Goal: Task Accomplishment & Management: Complete application form

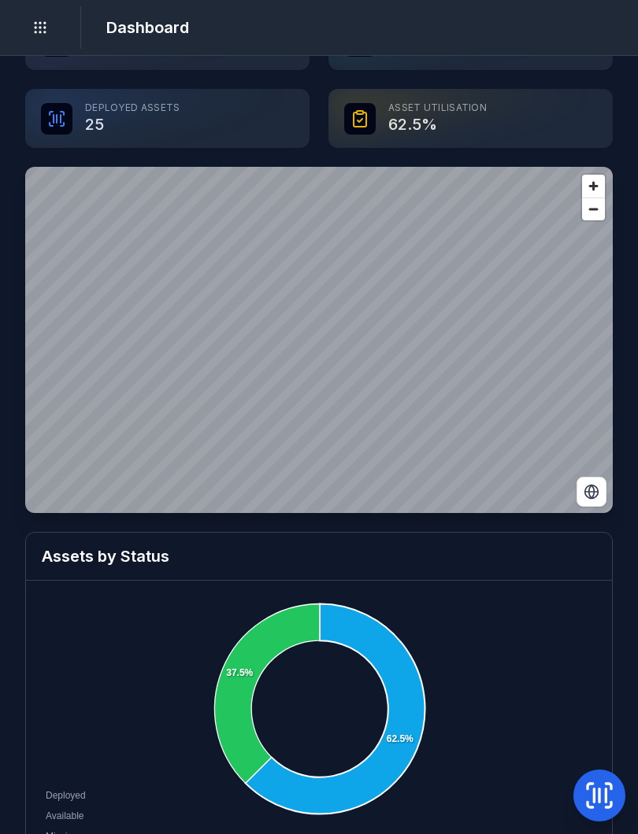
scroll to position [61, 0]
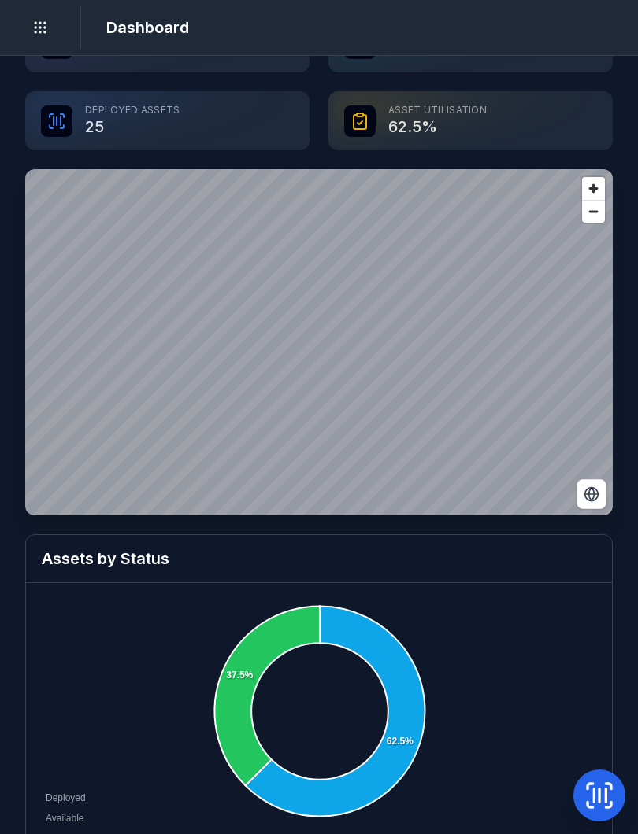
click at [596, 791] on icon at bounding box center [598, 795] width 31 height 31
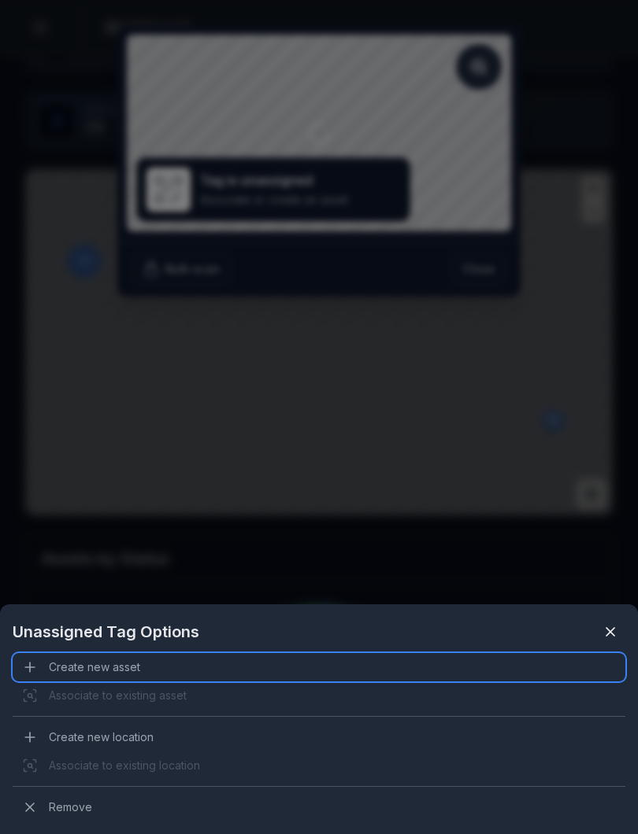
click at [94, 670] on div "Create new asset" at bounding box center [319, 667] width 612 height 28
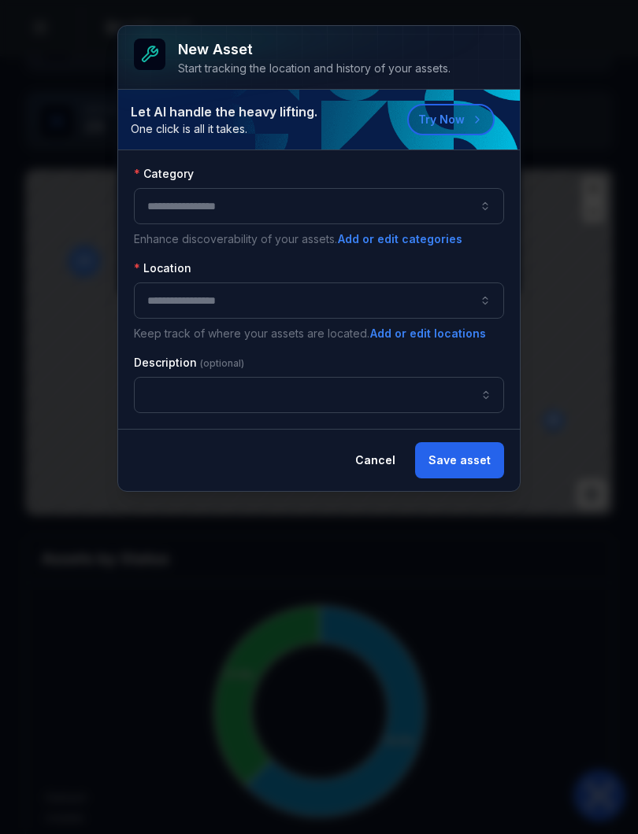
click at [470, 205] on div at bounding box center [319, 206] width 370 height 36
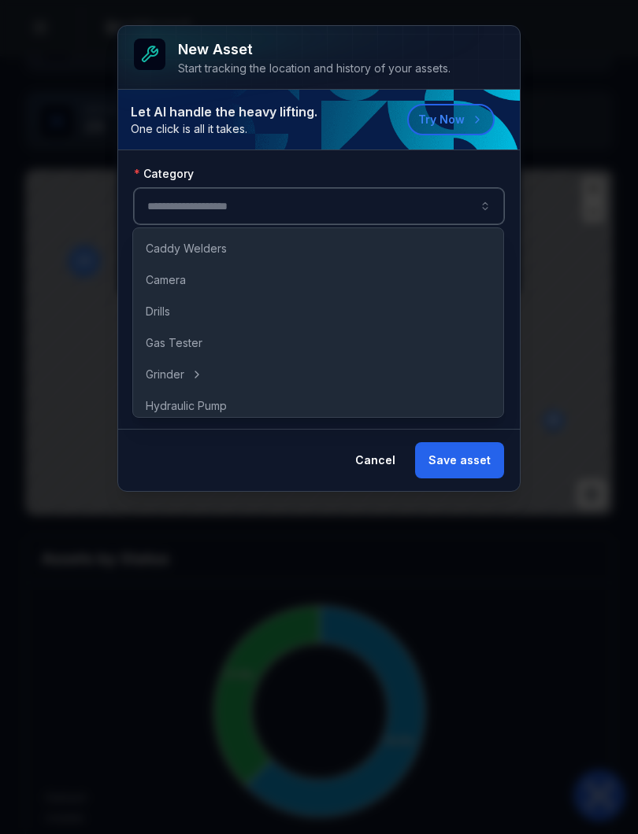
click at [379, 216] on div at bounding box center [319, 206] width 370 height 36
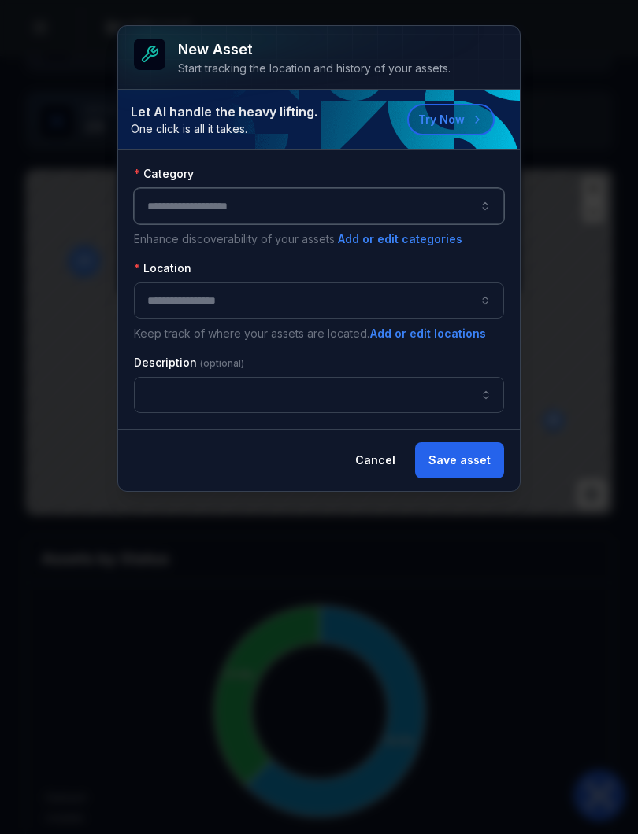
click at [381, 216] on div at bounding box center [319, 206] width 370 height 36
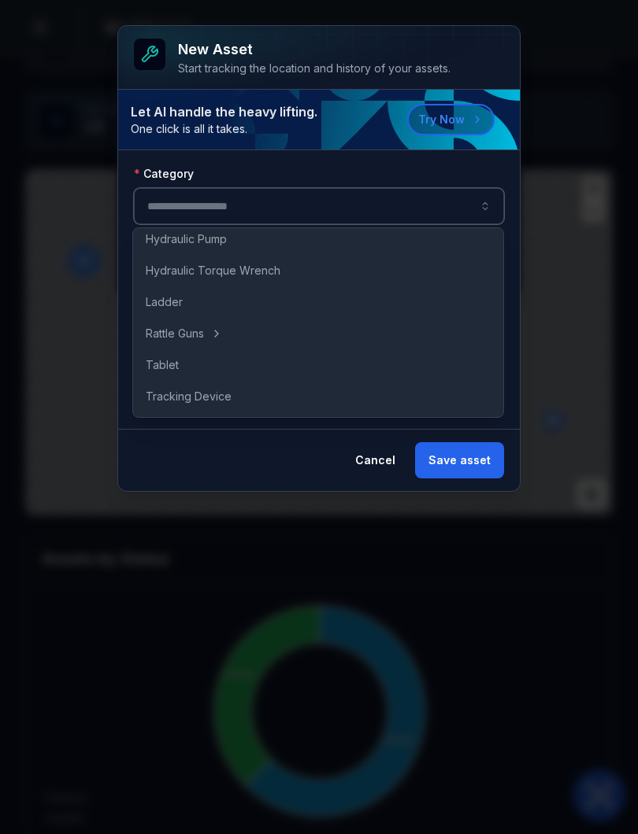
scroll to position [167, 0]
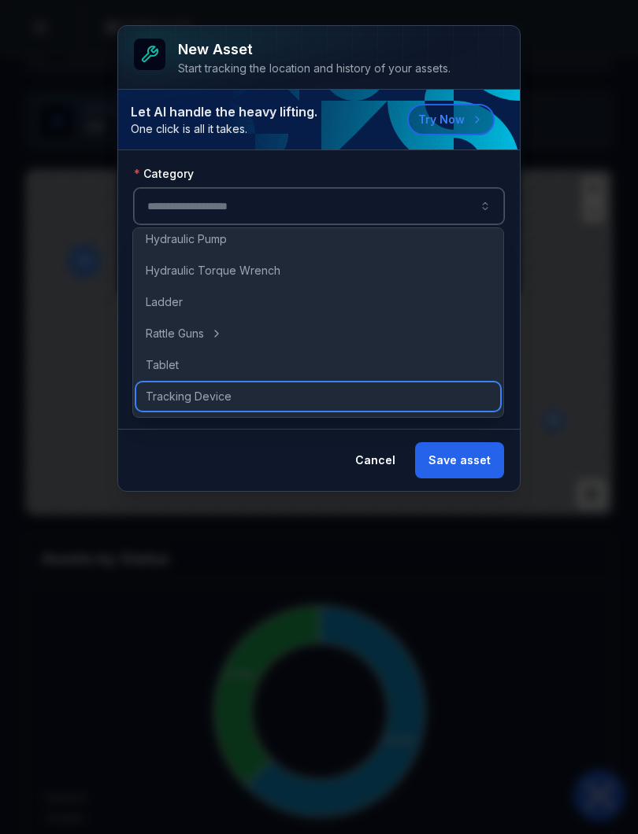
click at [206, 395] on span "Tracking Device" at bounding box center [189, 397] width 86 height 16
type input "**********"
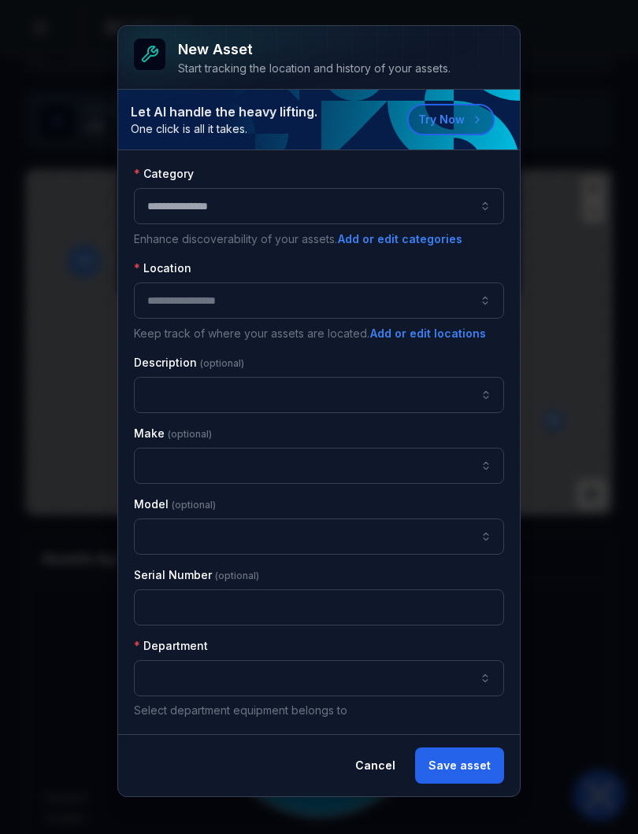
click at [362, 303] on div at bounding box center [319, 301] width 370 height 36
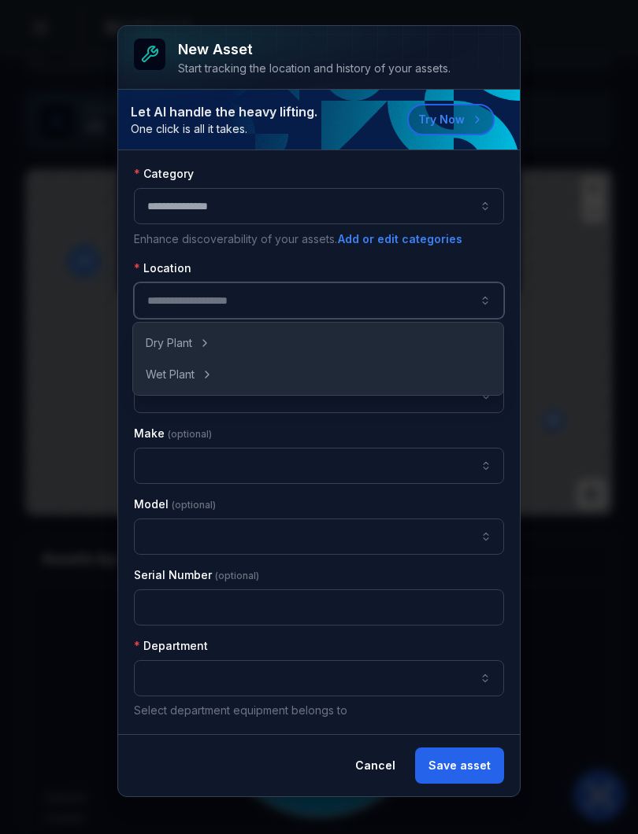
click at [358, 305] on div at bounding box center [319, 301] width 370 height 36
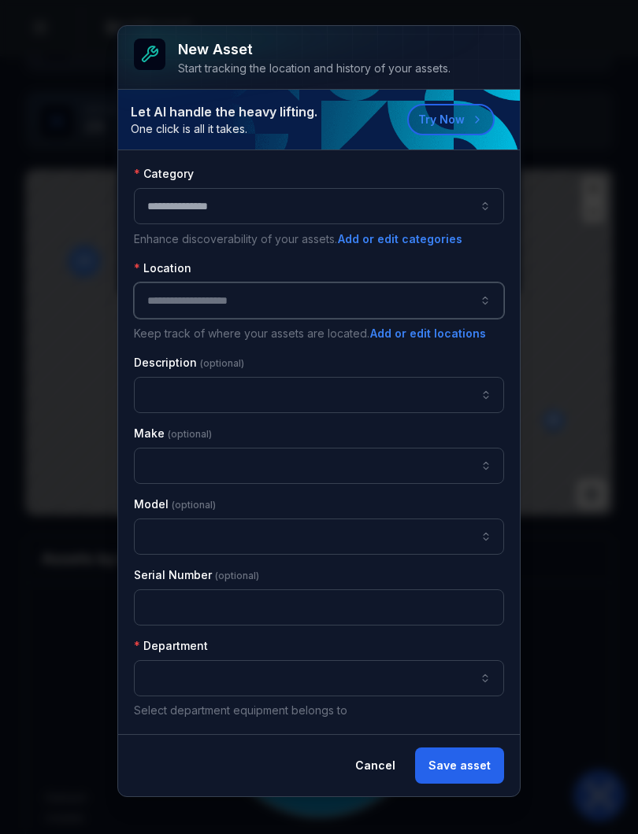
click at [417, 340] on button "Add or edit locations" at bounding box center [427, 333] width 117 height 17
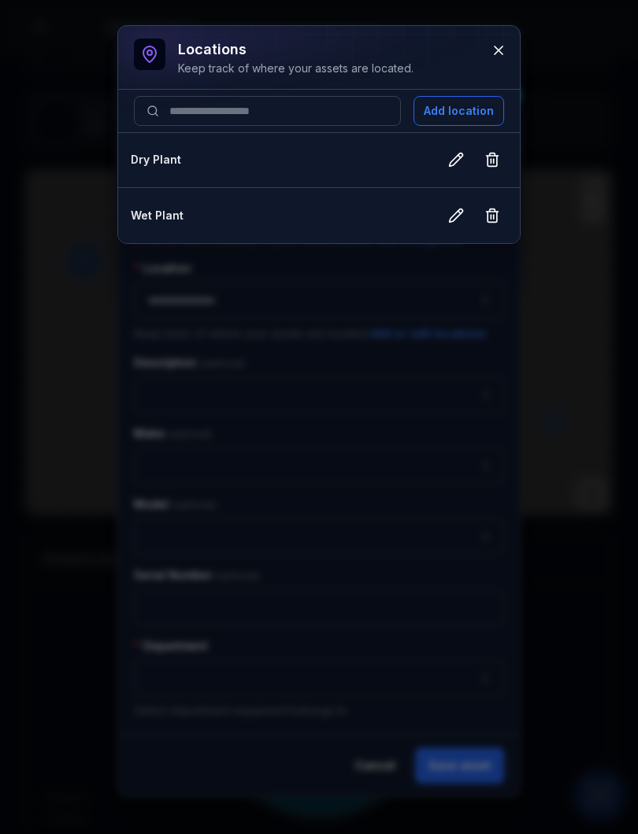
click at [469, 107] on button "Add location" at bounding box center [458, 111] width 91 height 30
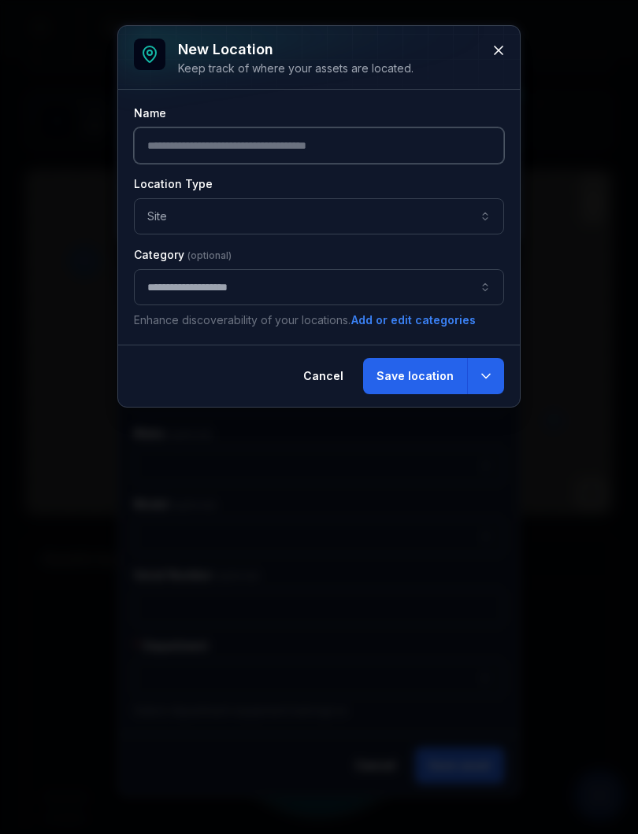
click at [324, 144] on input "text" at bounding box center [319, 146] width 370 height 36
type input "**********"
click at [442, 368] on button "Save location" at bounding box center [415, 376] width 104 height 36
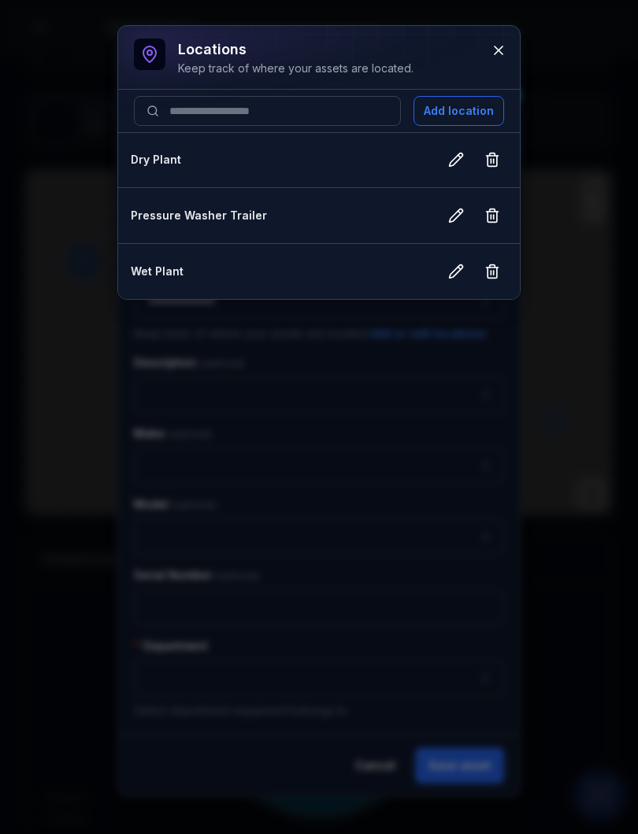
click at [499, 57] on icon at bounding box center [498, 51] width 16 height 16
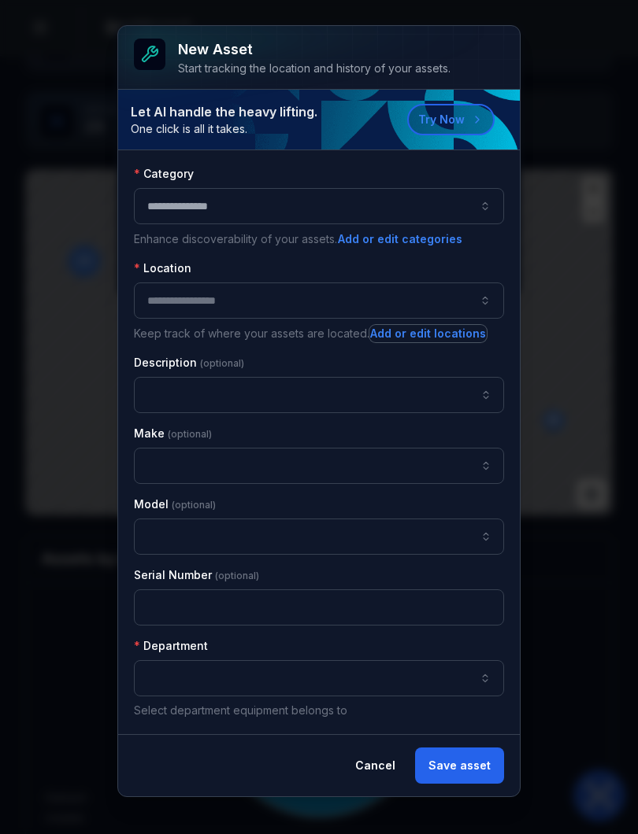
click at [281, 303] on div at bounding box center [319, 301] width 370 height 36
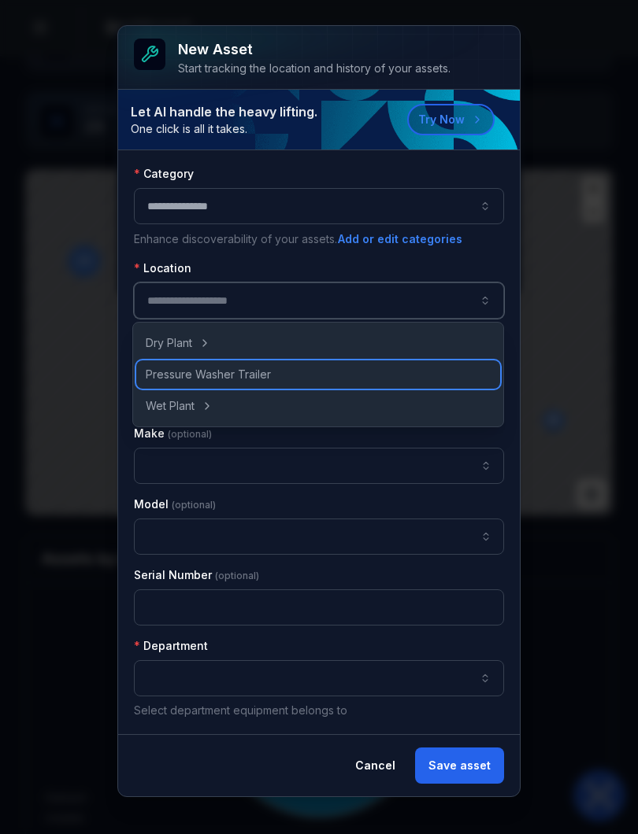
click at [243, 379] on span "Pressure Washer Trailer" at bounding box center [208, 375] width 125 height 16
type input "**********"
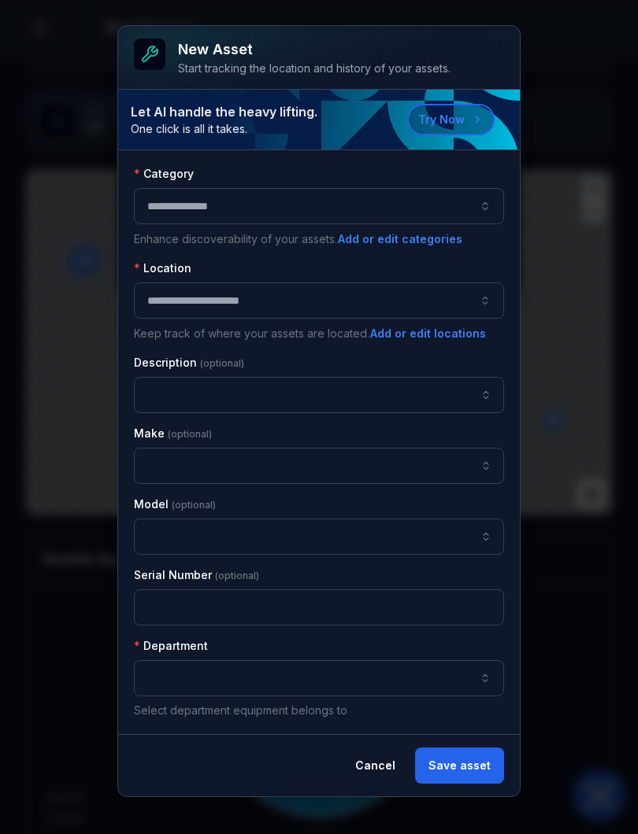
click at [446, 677] on button "button" at bounding box center [319, 678] width 370 height 36
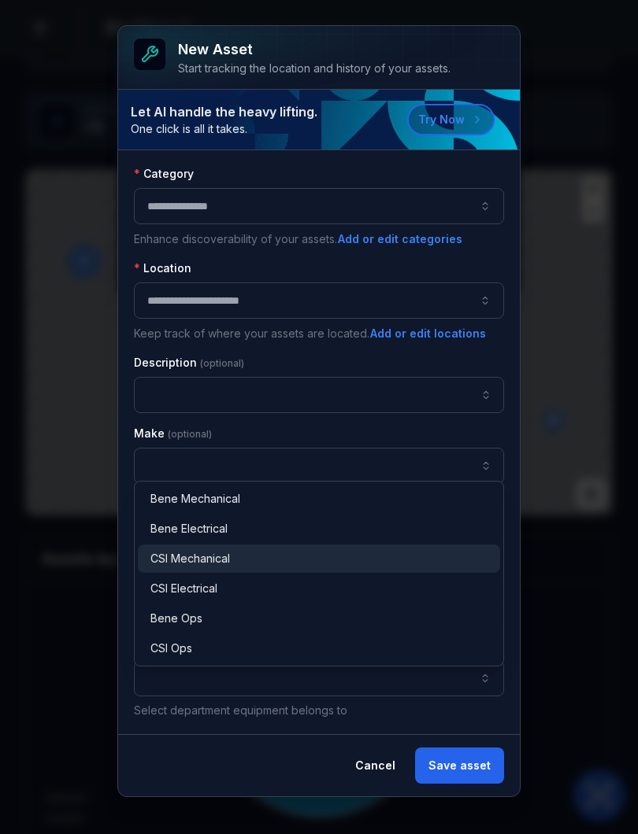
click at [220, 563] on span "CSI Mechanical" at bounding box center [190, 559] width 80 height 16
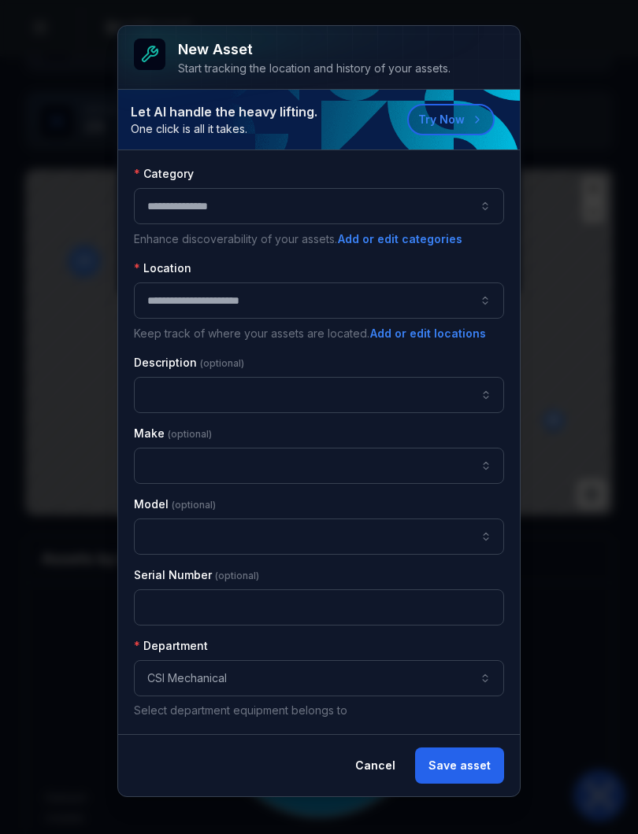
click at [468, 772] on button "Save asset" at bounding box center [459, 766] width 89 height 36
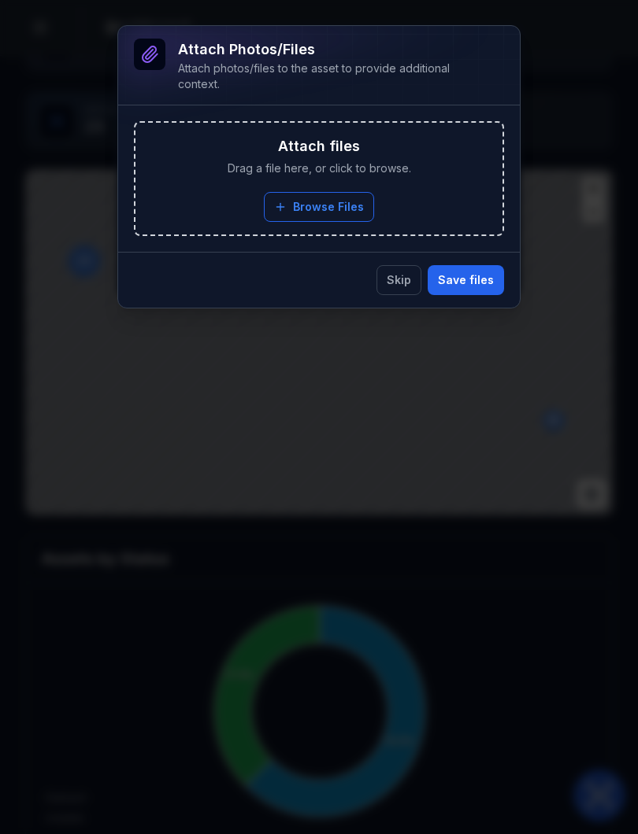
click at [398, 277] on button "Skip" at bounding box center [398, 280] width 45 height 30
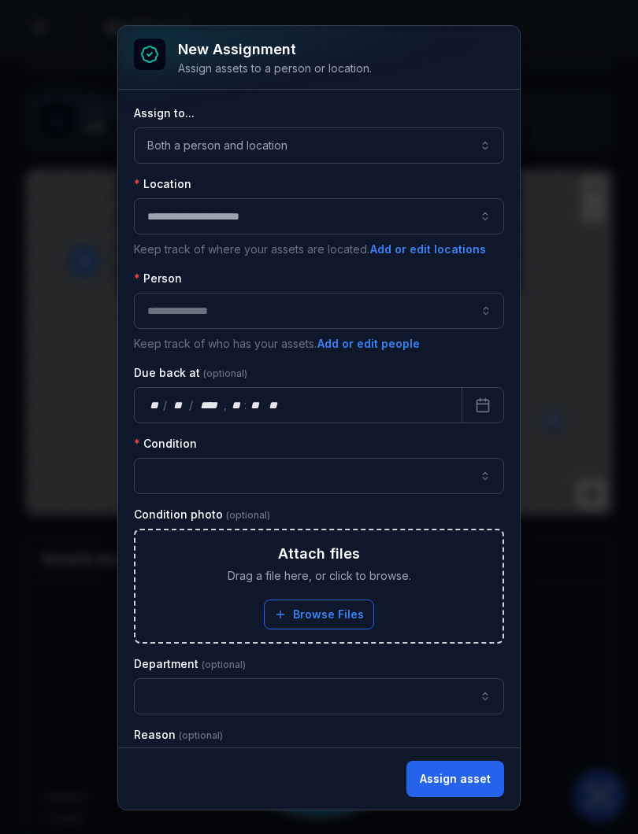
click at [485, 144] on button "Both a person and location ****" at bounding box center [319, 146] width 370 height 36
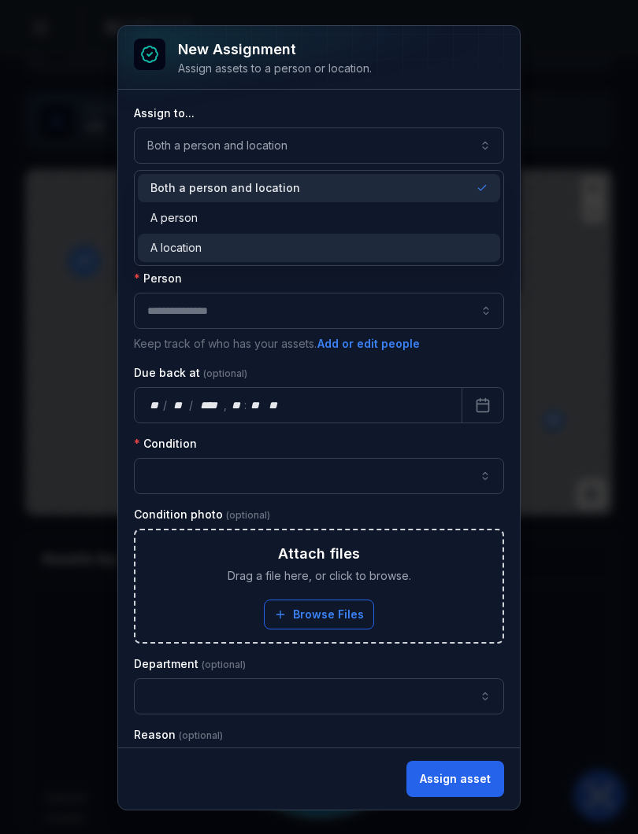
click at [300, 256] on div "A location" at bounding box center [319, 248] width 362 height 28
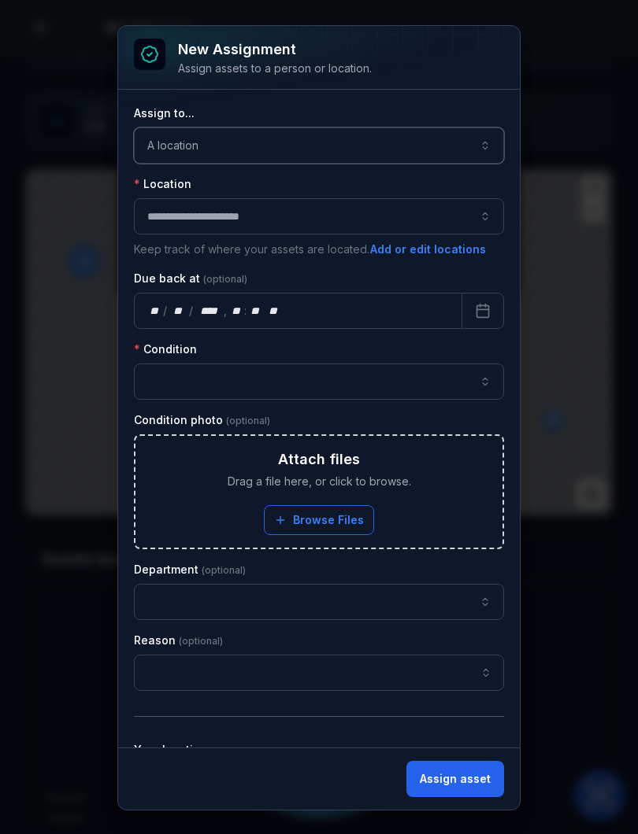
click at [484, 228] on div "**********" at bounding box center [319, 216] width 370 height 36
click at [501, 276] on div "Due back at" at bounding box center [319, 279] width 370 height 16
click at [486, 388] on button "button" at bounding box center [319, 382] width 370 height 36
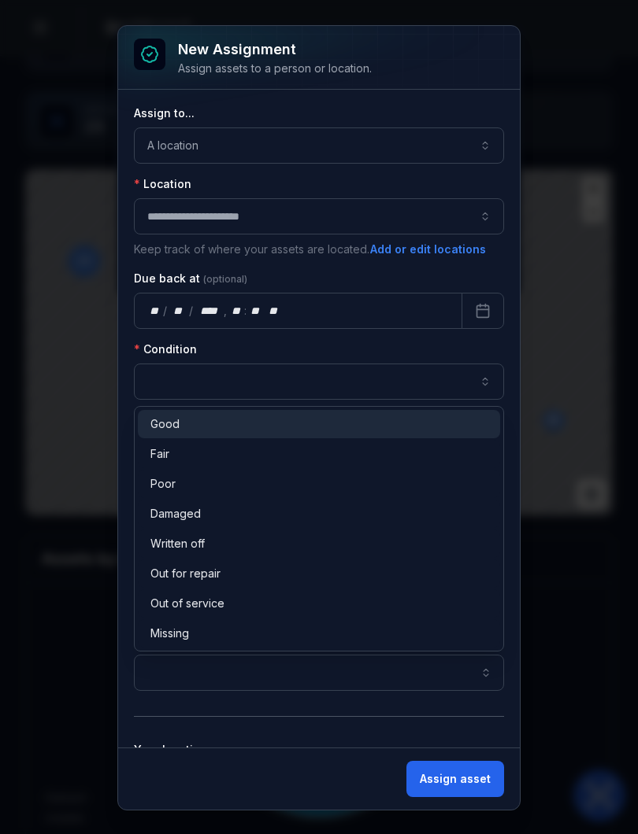
click at [179, 430] on div "Good" at bounding box center [318, 424] width 337 height 16
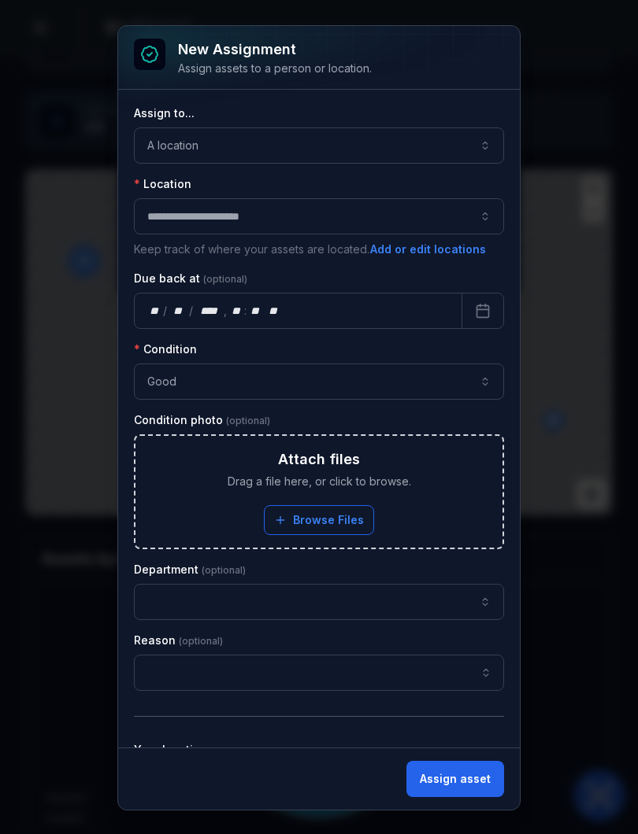
click at [466, 776] on button "Assign asset" at bounding box center [455, 779] width 98 height 36
